Goal: Ask a question

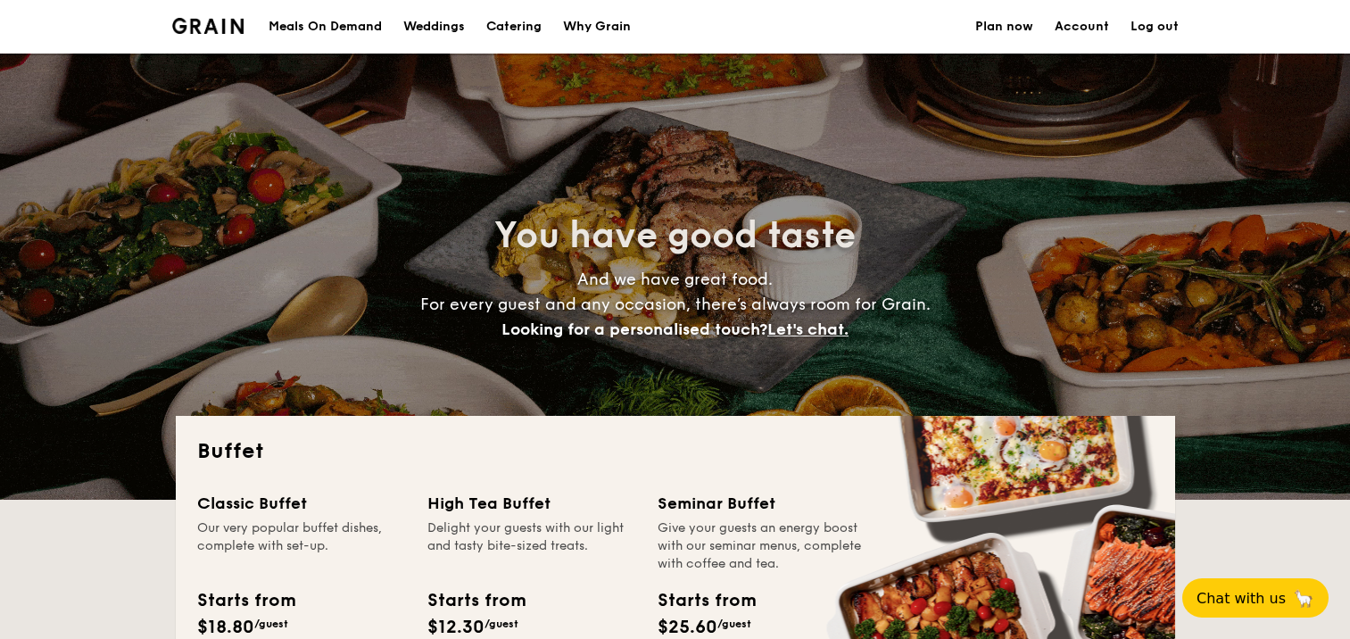
select select
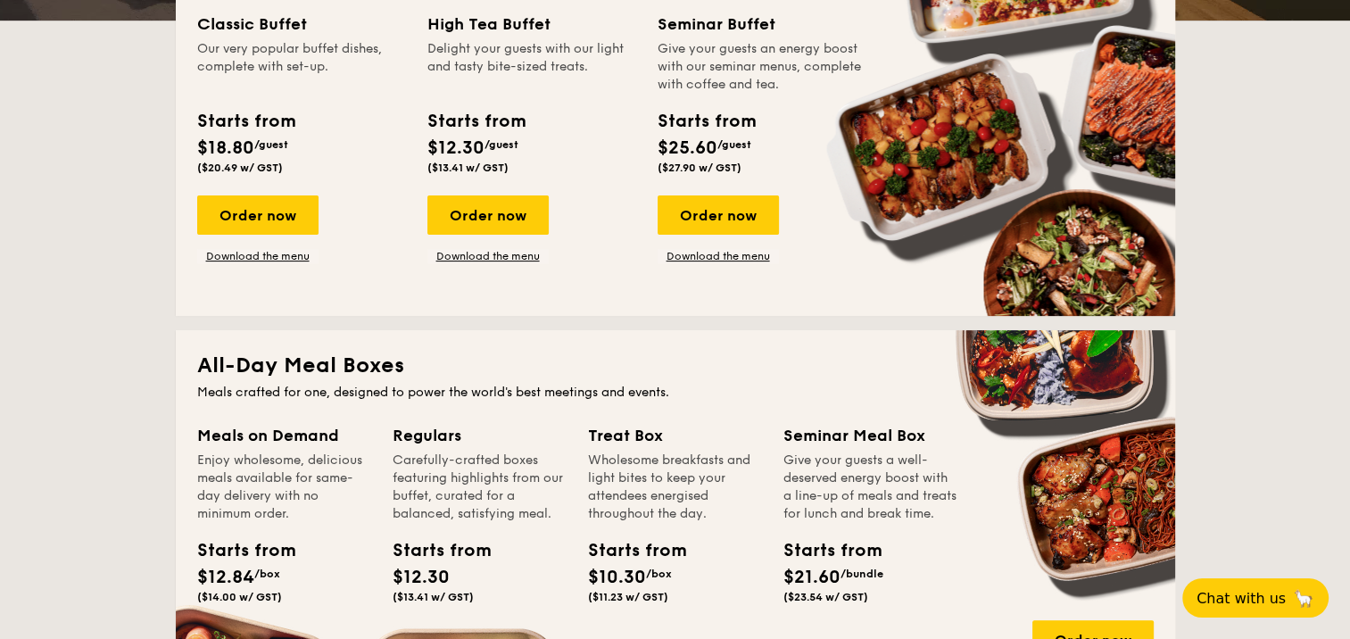
click at [1265, 607] on button "Chat with us 🦙" at bounding box center [1255, 597] width 146 height 39
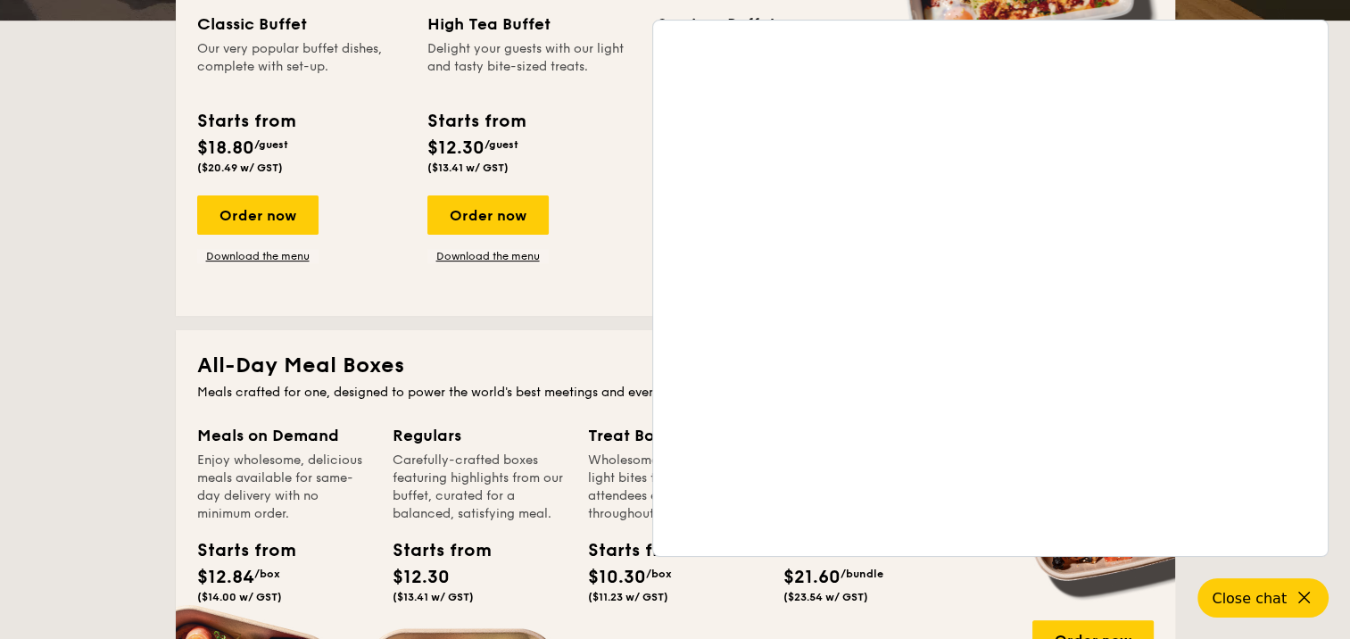
click at [948, 592] on div "Starts from $21.60 /bundle ($23.54 w/ GST)" at bounding box center [870, 573] width 188 height 73
click at [587, 203] on div "Order now Download the menu" at bounding box center [531, 229] width 209 height 68
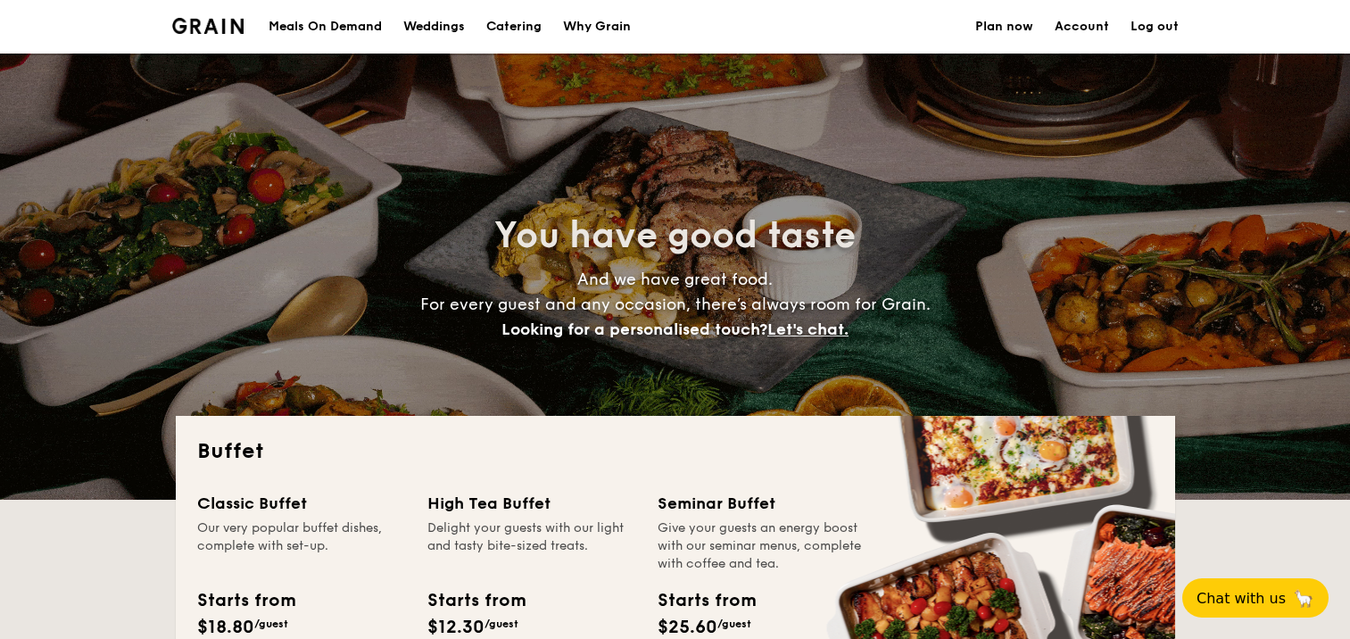
select select
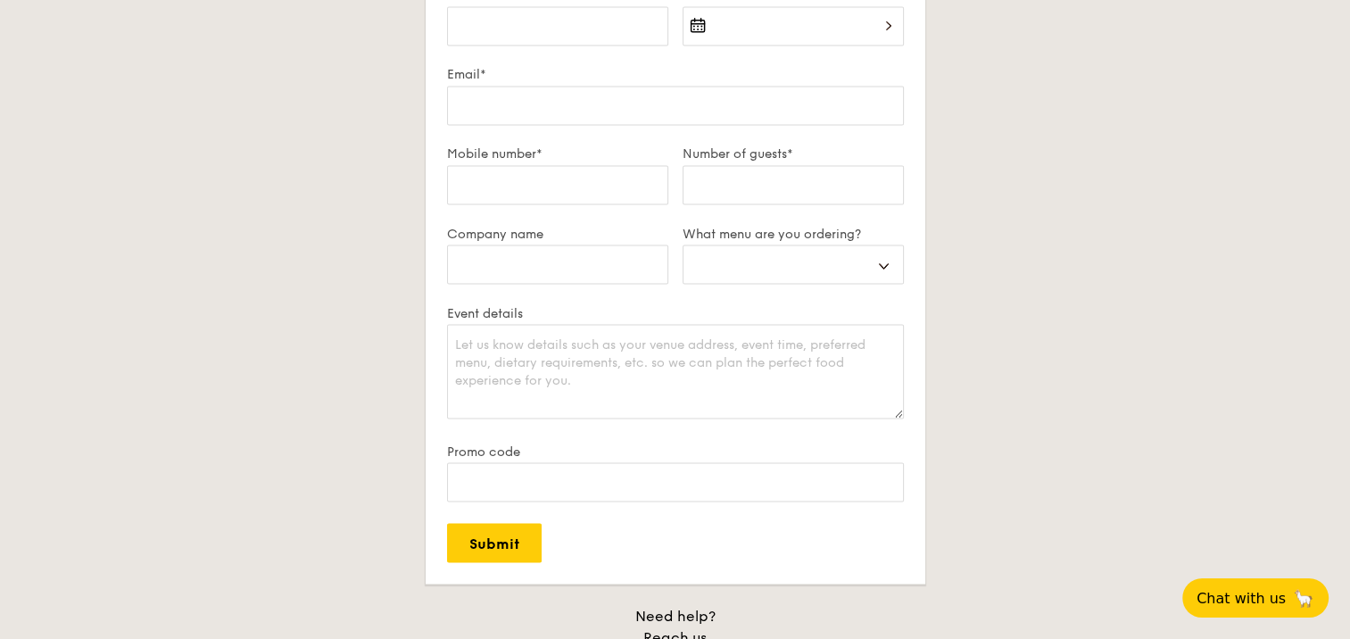
scroll to position [3837, 0]
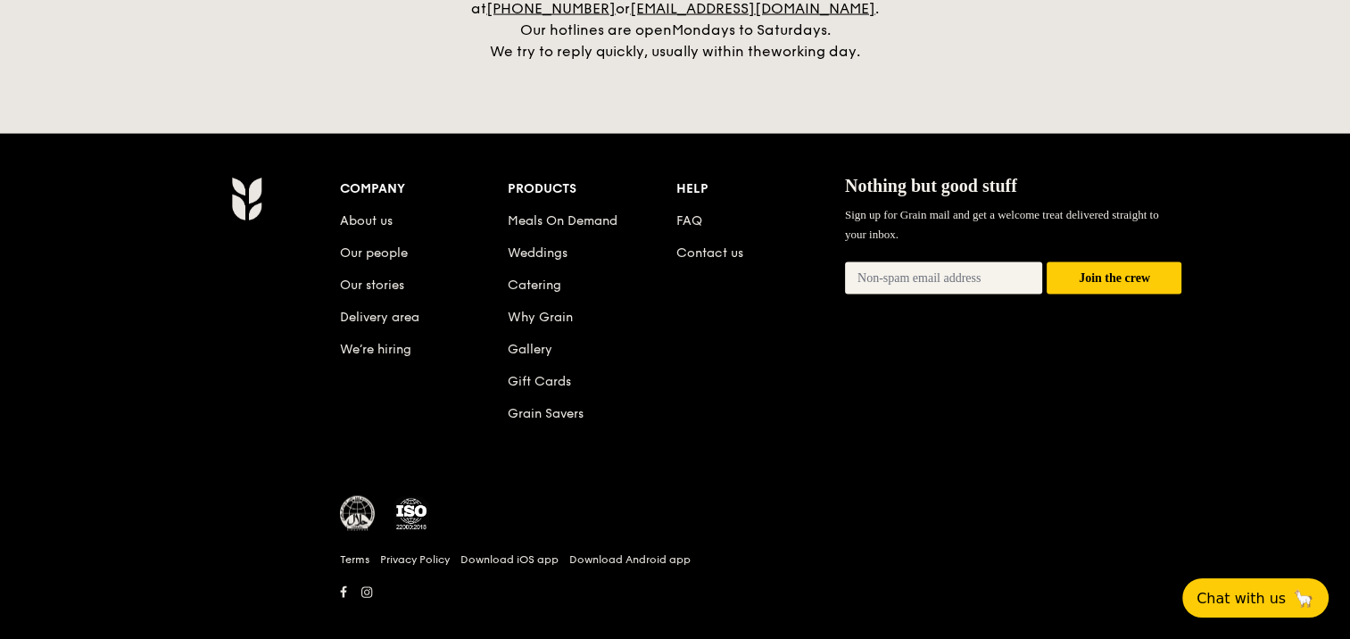
click at [724, 245] on link "Contact us" at bounding box center [709, 252] width 67 height 15
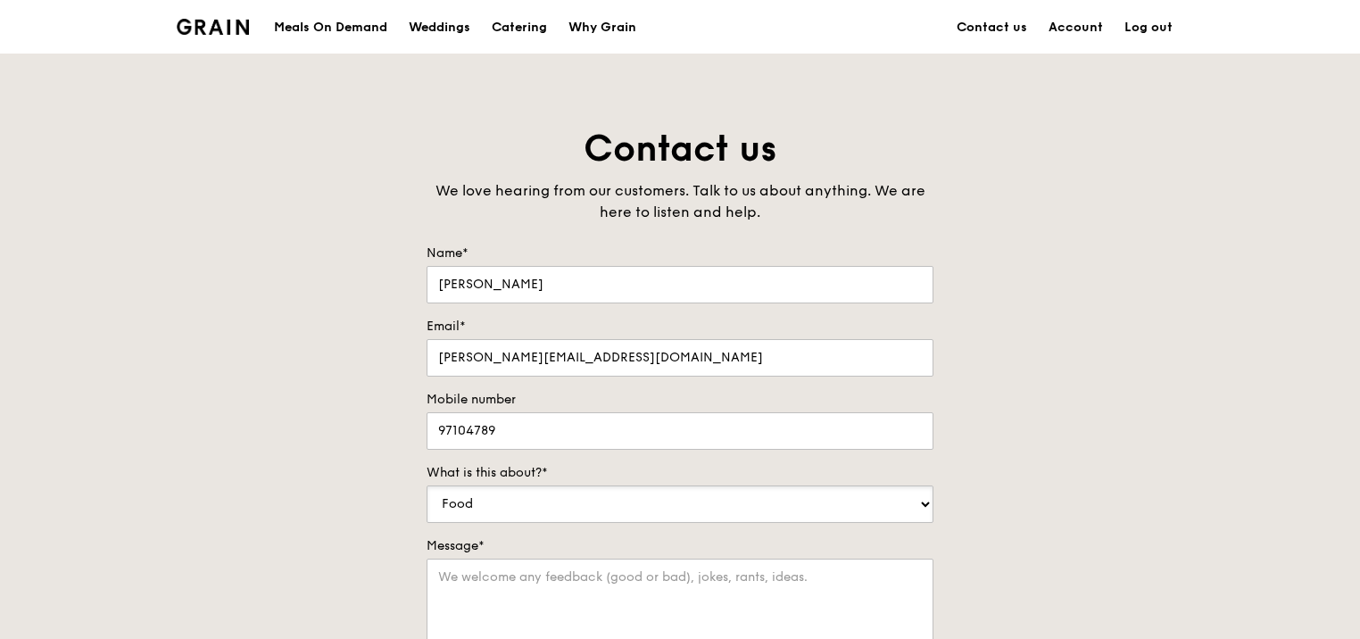
click at [650, 496] on select "Food Service Billing/Payment Catering Others" at bounding box center [680, 503] width 507 height 37
select select "Catering"
click at [427, 485] on select "Food Service Billing/Payment Catering Others" at bounding box center [680, 503] width 507 height 37
click at [713, 595] on textarea "Message*" at bounding box center [680, 604] width 507 height 91
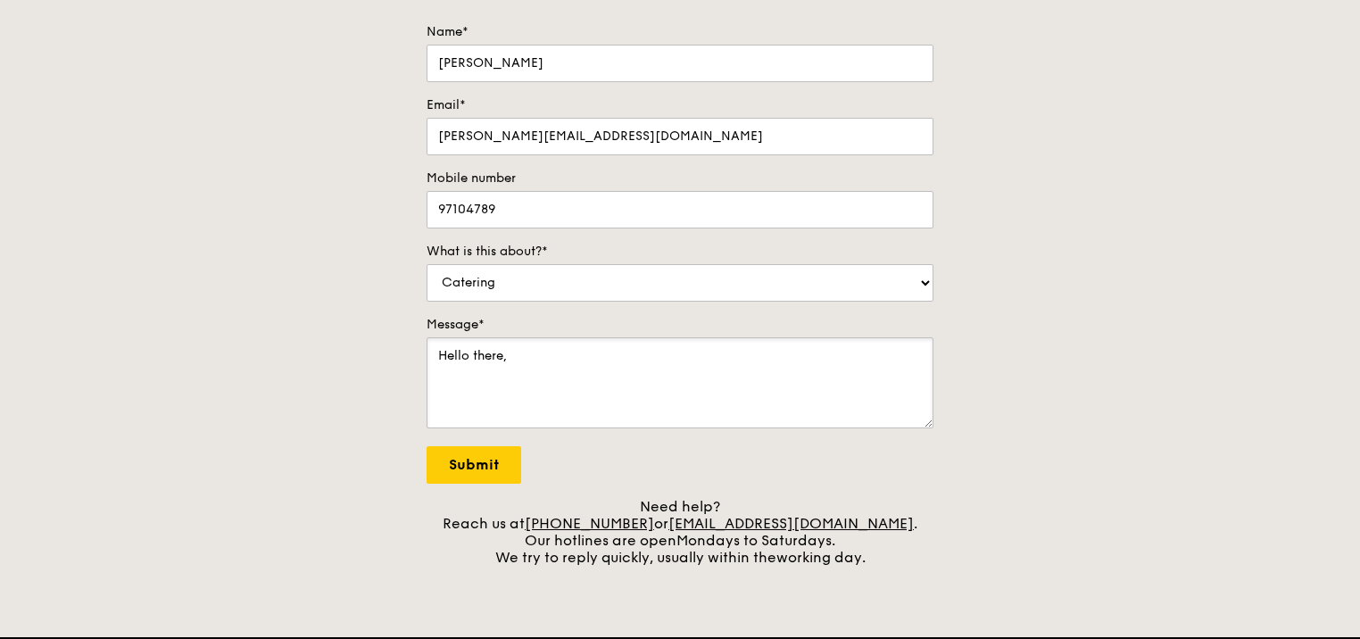
scroll to position [232, 0]
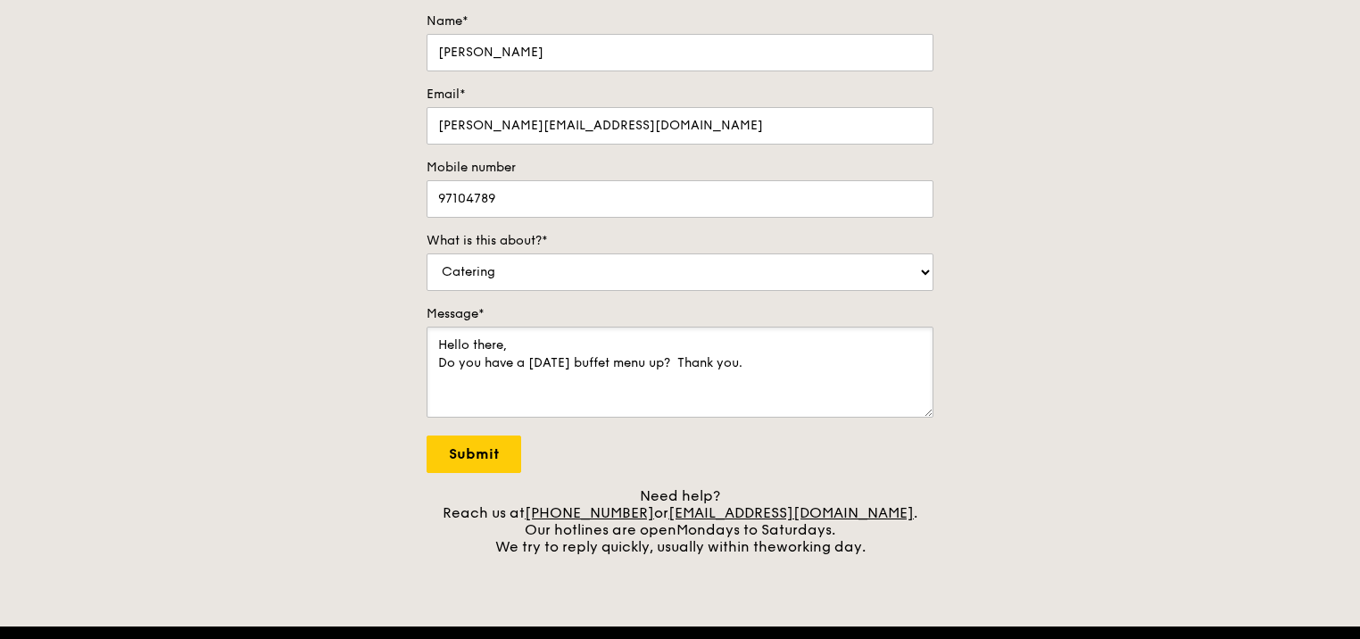
type textarea "Hello there, Do you have a [DATE] buffet menu up? Thank you."
click at [467, 458] on input "Submit" at bounding box center [474, 453] width 95 height 37
select select "Food"
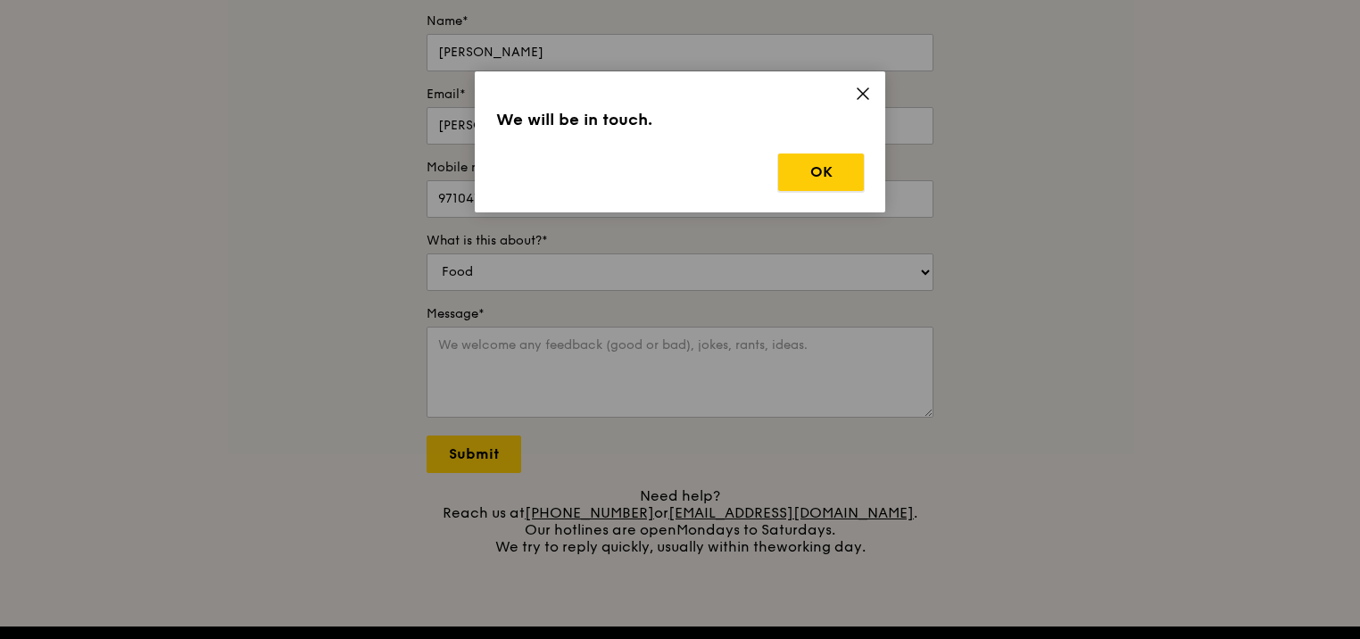
click at [813, 166] on button "OK" at bounding box center [821, 171] width 86 height 37
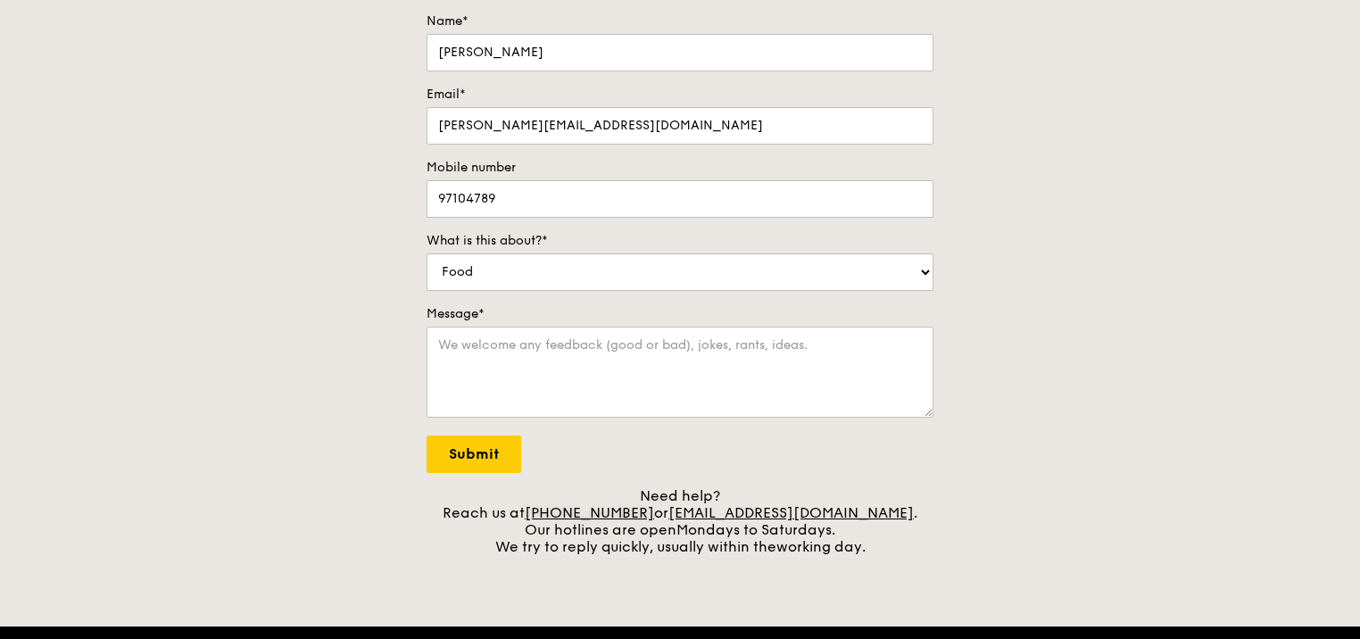
click at [617, 514] on link "[PHONE_NUMBER]" at bounding box center [589, 512] width 129 height 17
